Goal: Task Accomplishment & Management: Complete application form

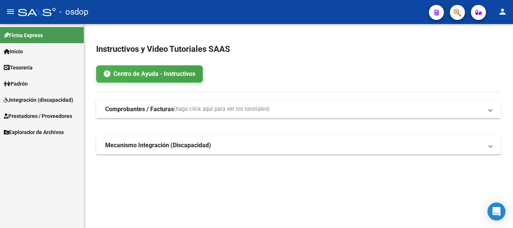
click at [33, 115] on span "Prestadores / Proveedores" at bounding box center [38, 116] width 68 height 8
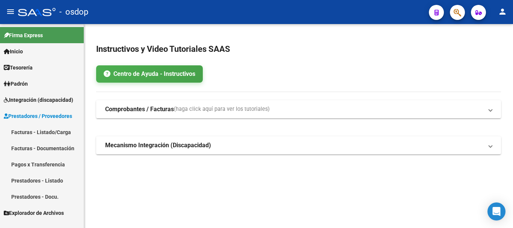
click at [30, 177] on link "Prestadores - Listado" at bounding box center [42, 180] width 84 height 16
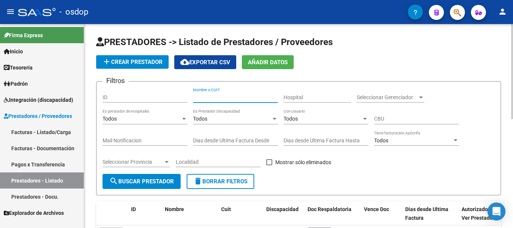
click at [219, 99] on input "Nombre o CUIT" at bounding box center [235, 97] width 85 height 6
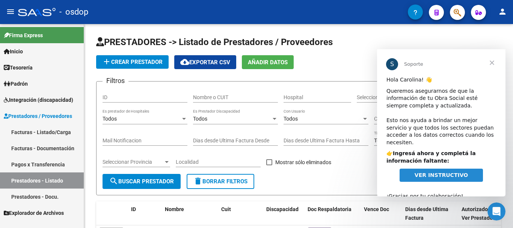
click at [491, 62] on span "Cerrar" at bounding box center [492, 62] width 27 height 27
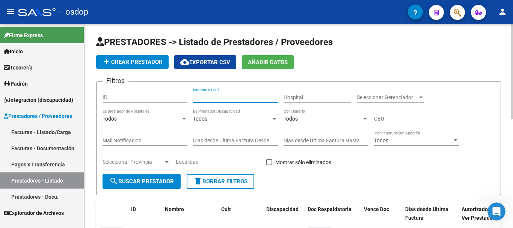
click at [210, 99] on input "Nombre o CUIT" at bounding box center [235, 97] width 85 height 6
type input "27357013769"
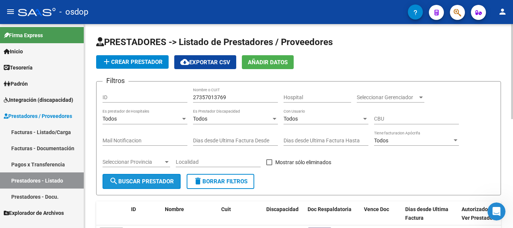
click at [136, 186] on button "search Buscar Prestador" at bounding box center [142, 181] width 78 height 15
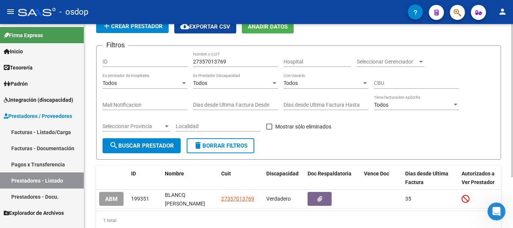
scroll to position [68, 0]
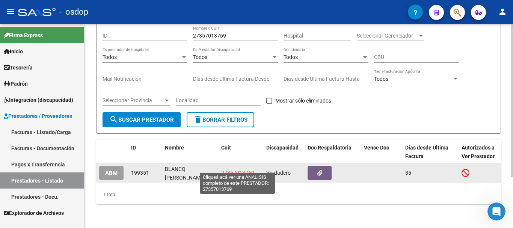
click at [225, 170] on span "27357013769" at bounding box center [237, 173] width 33 height 6
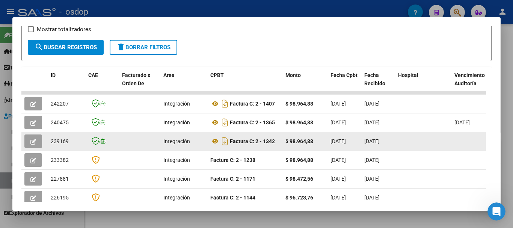
scroll to position [141, 0]
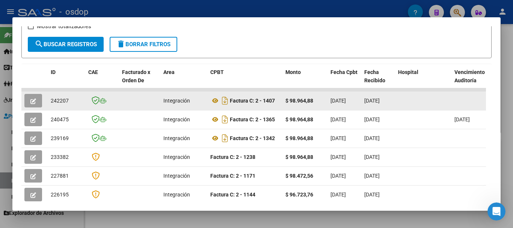
click at [35, 103] on icon "button" at bounding box center [33, 101] width 6 height 6
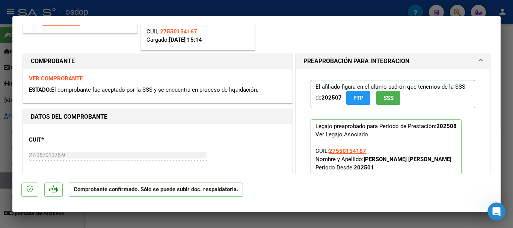
scroll to position [75, 0]
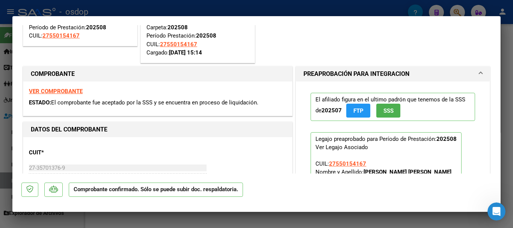
type input "$ 0,00"
